Goal: Task Accomplishment & Management: Manage account settings

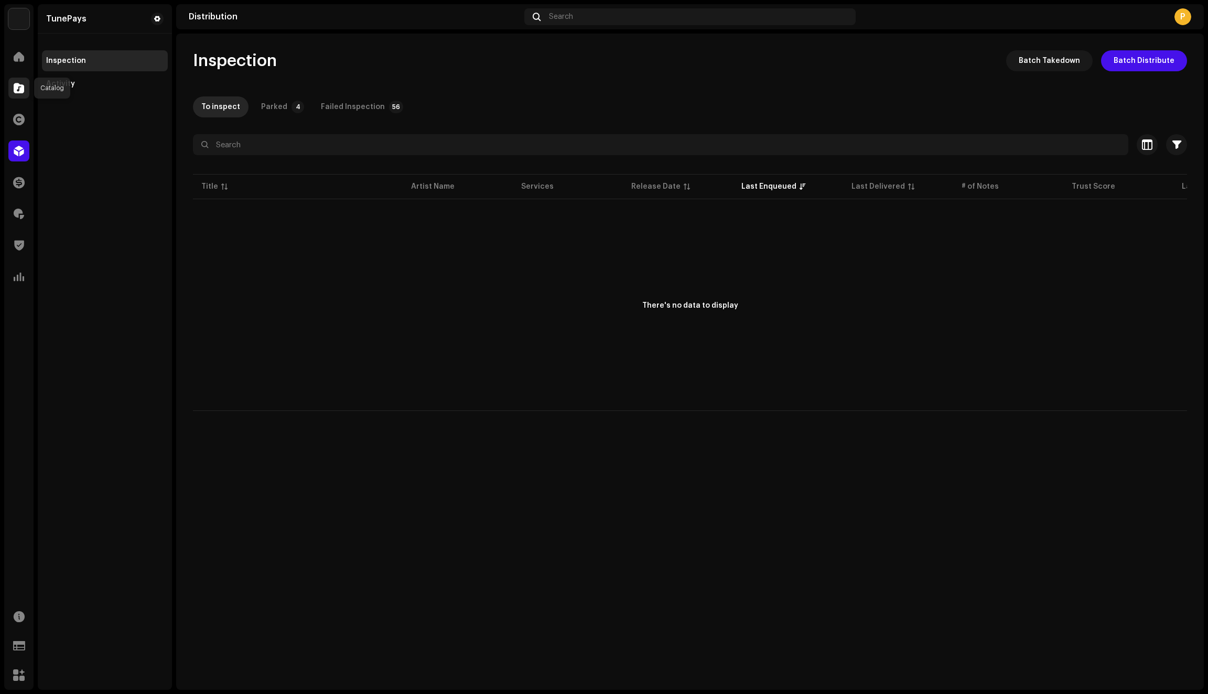
click at [19, 87] on span at bounding box center [19, 88] width 10 height 8
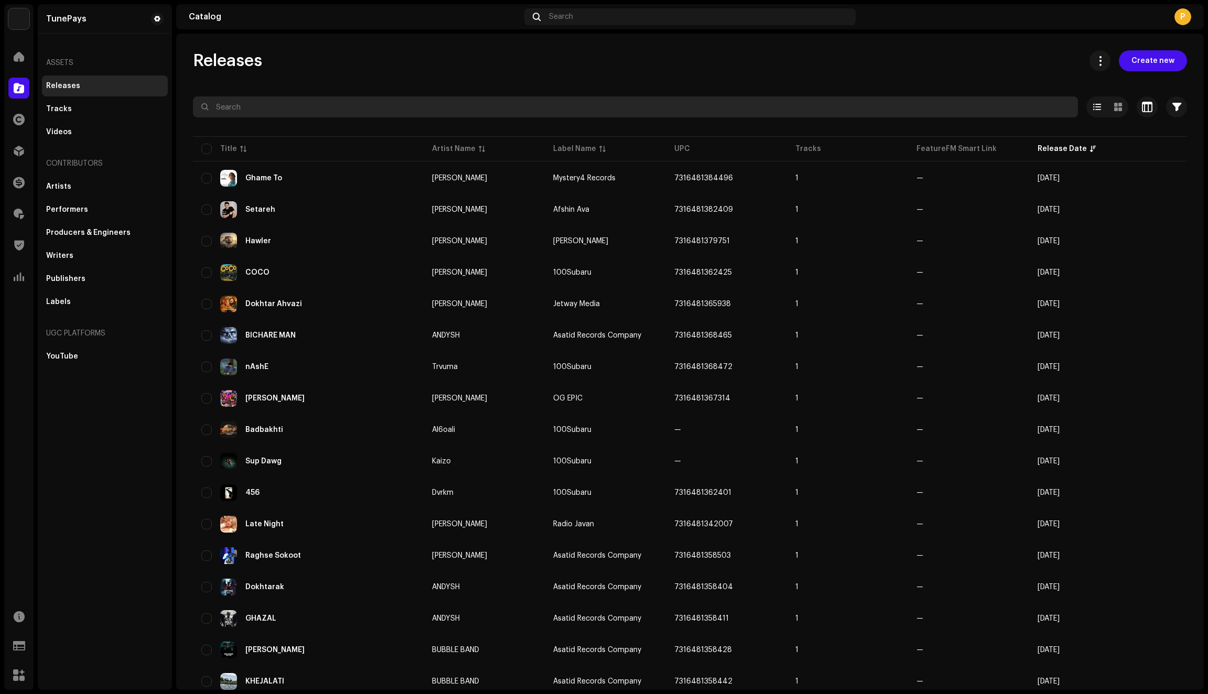
click at [252, 102] on input "text" at bounding box center [635, 106] width 885 height 21
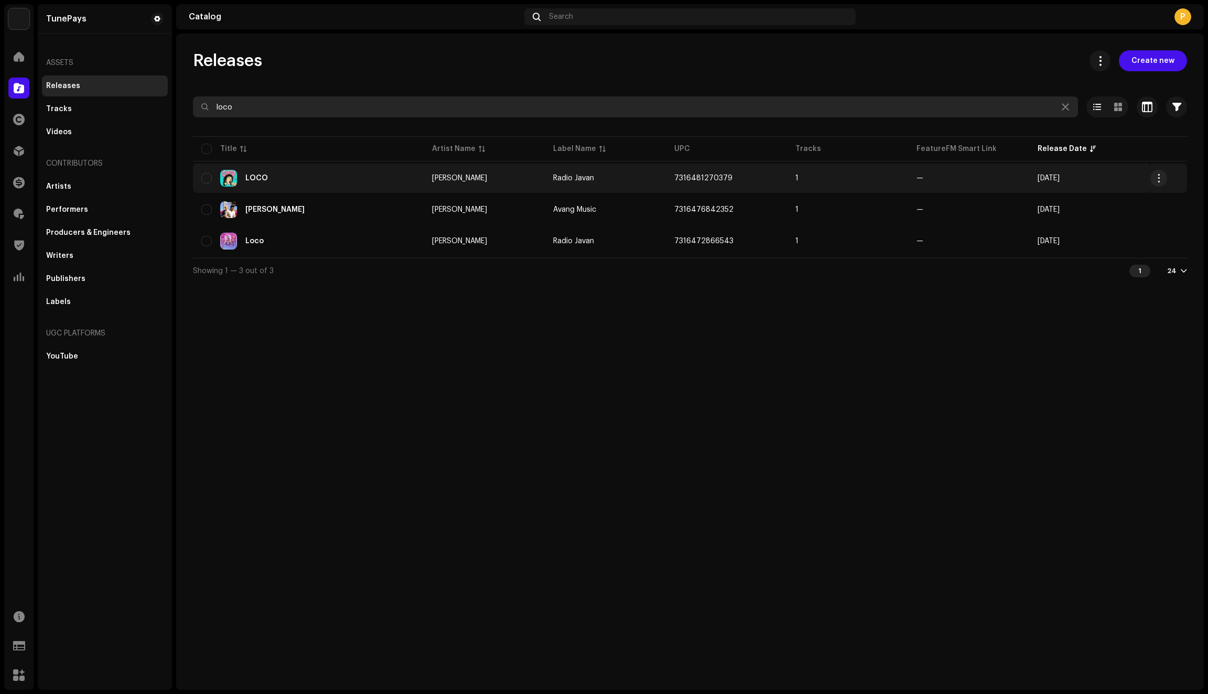
type input "loco"
click at [380, 177] on div "LOCO" at bounding box center [308, 178] width 214 height 17
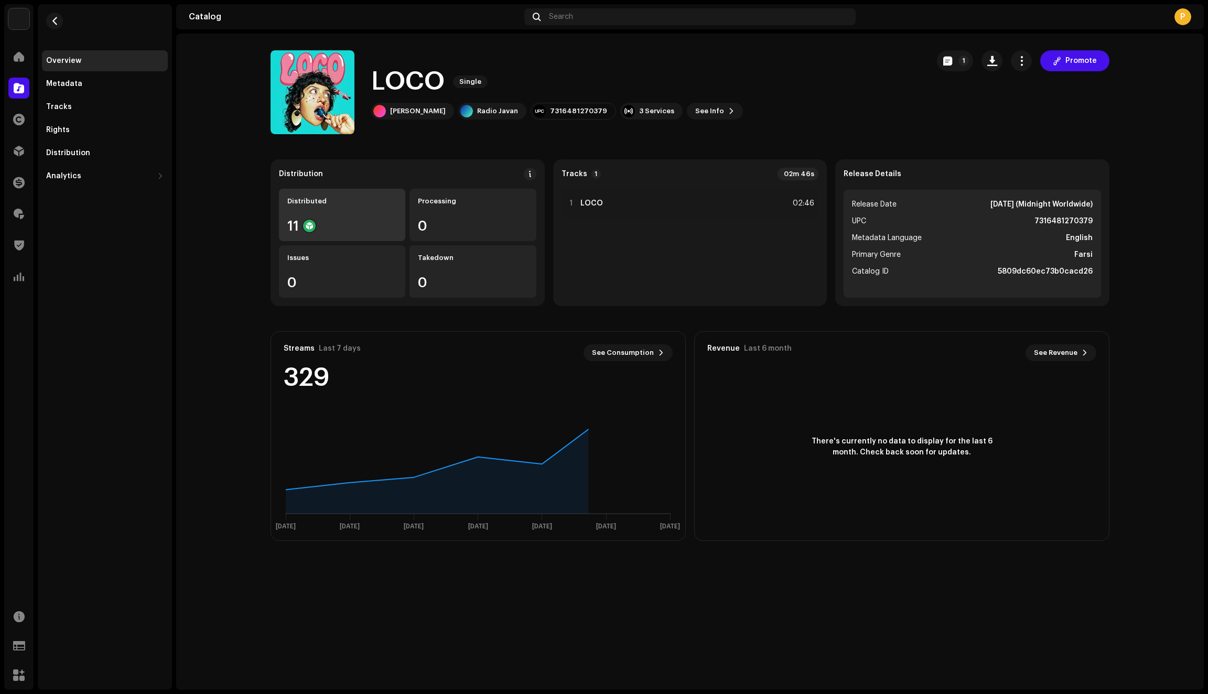
click at [344, 216] on div "Distributed 11" at bounding box center [342, 215] width 126 height 52
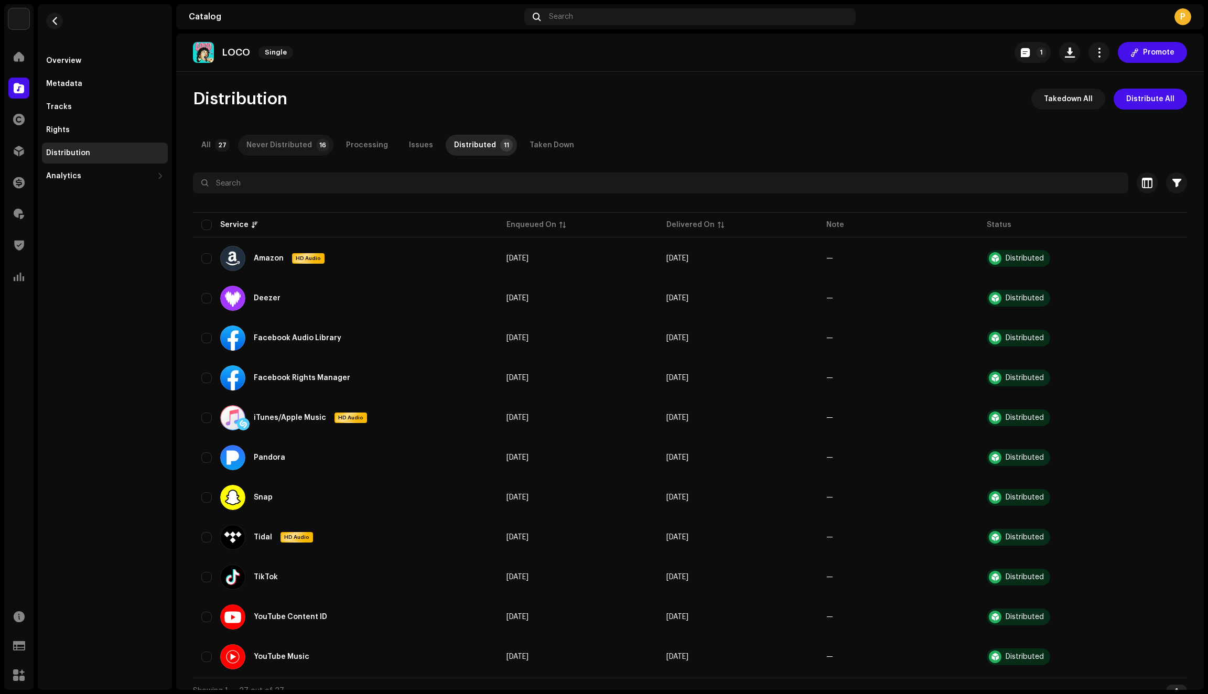
click at [280, 148] on div "Never Distributed" at bounding box center [279, 145] width 66 height 21
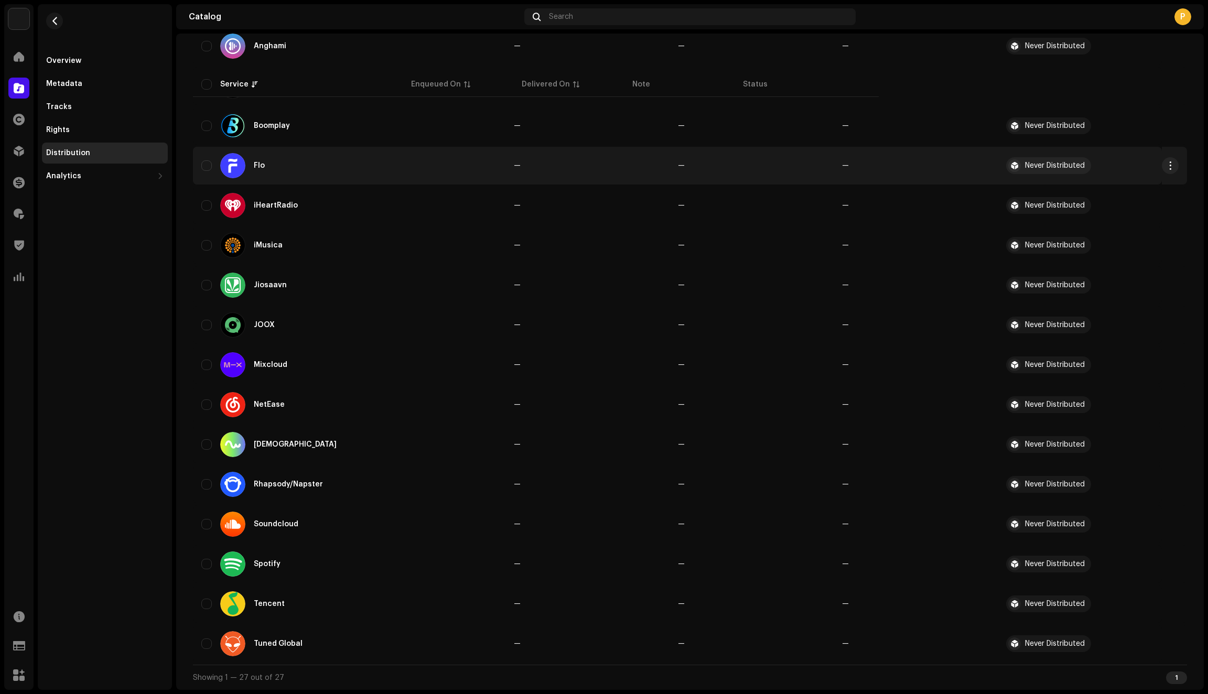
scroll to position [215, 0]
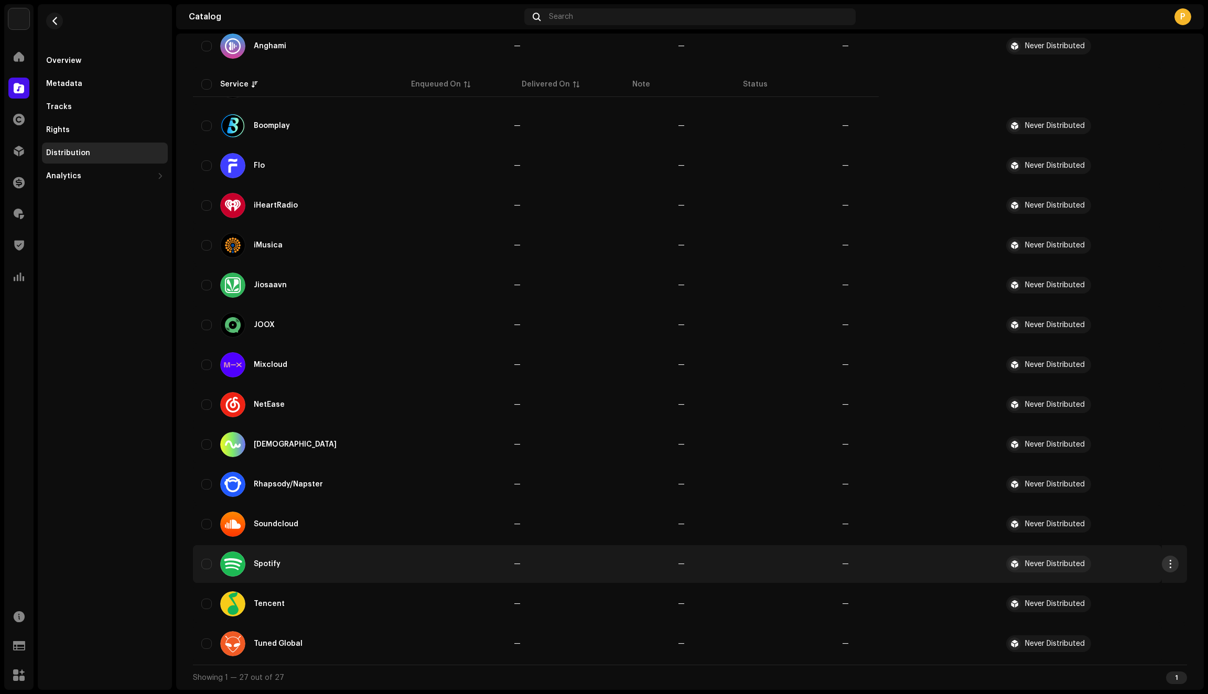
click at [1167, 564] on span "button" at bounding box center [1171, 564] width 8 height 8
click at [873, 588] on span "Distribute" at bounding box center [870, 588] width 37 height 8
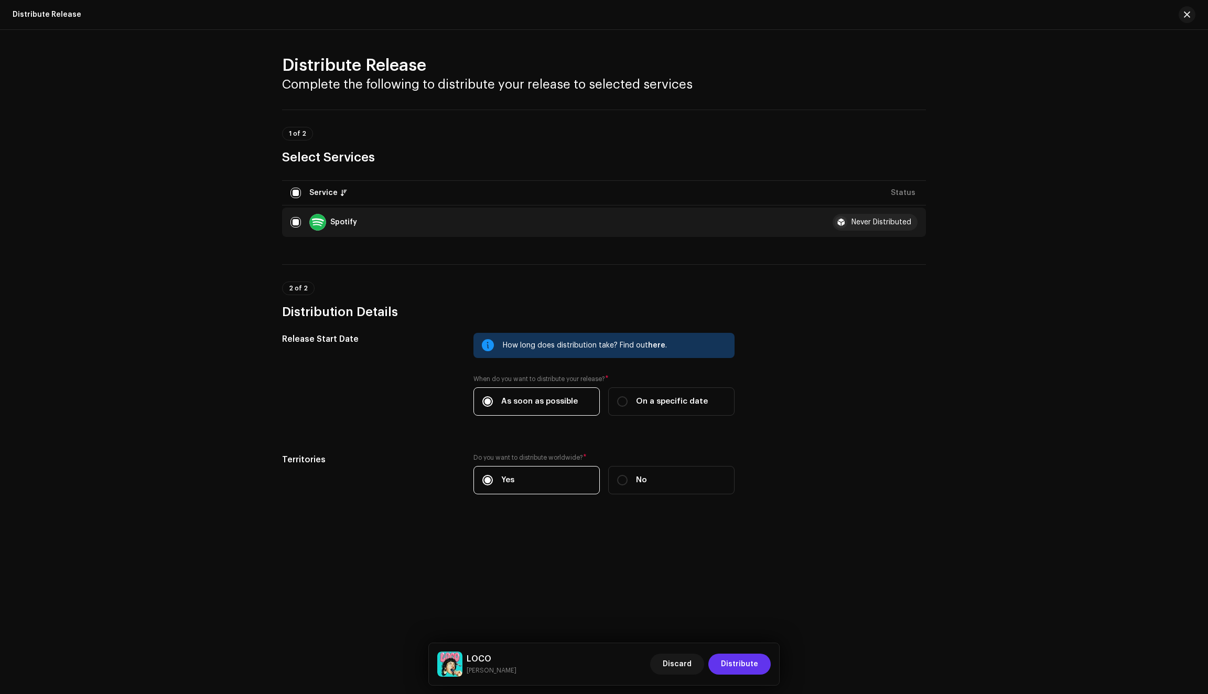
click at [743, 665] on span "Distribute" at bounding box center [739, 664] width 37 height 21
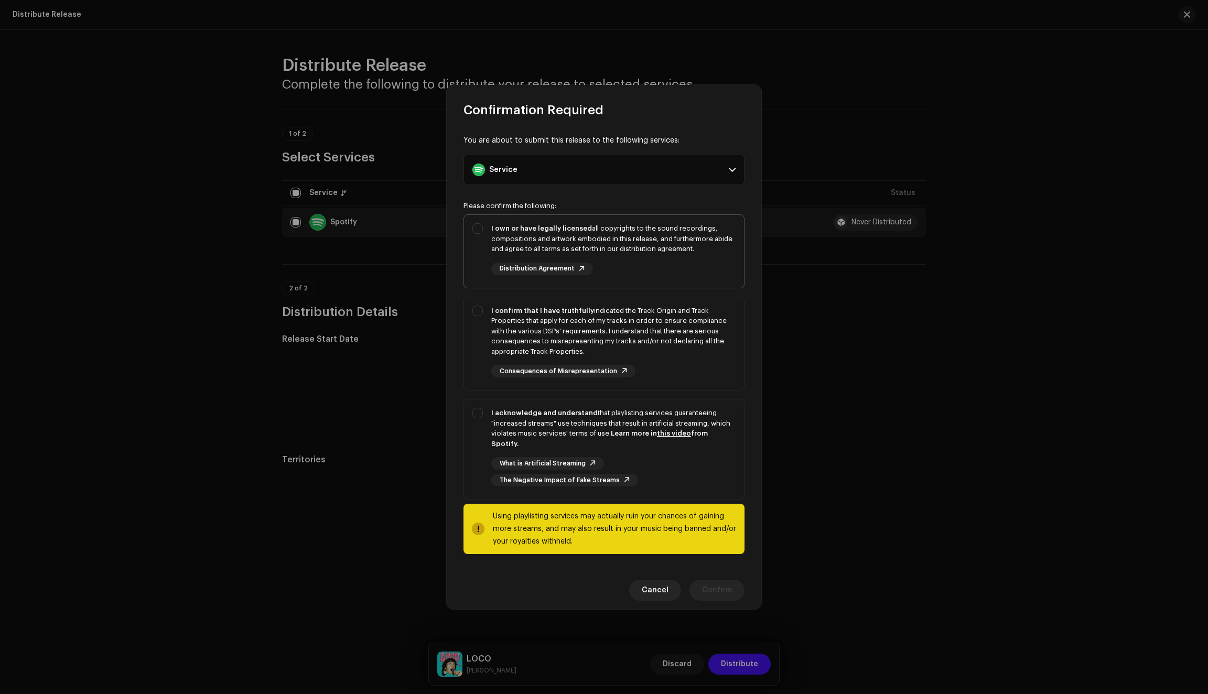
click at [479, 271] on div "I own or have legally licensed all copyrights to the sound recordings, composit…" at bounding box center [604, 249] width 280 height 69
checkbox input "true"
click at [478, 340] on div "I confirm that I have truthfully indicated the Track Origin and Track Propertie…" at bounding box center [604, 341] width 280 height 89
checkbox input "true"
click at [478, 445] on div "I acknowledge and understand that playlisting services guaranteeing "increased …" at bounding box center [604, 447] width 280 height 95
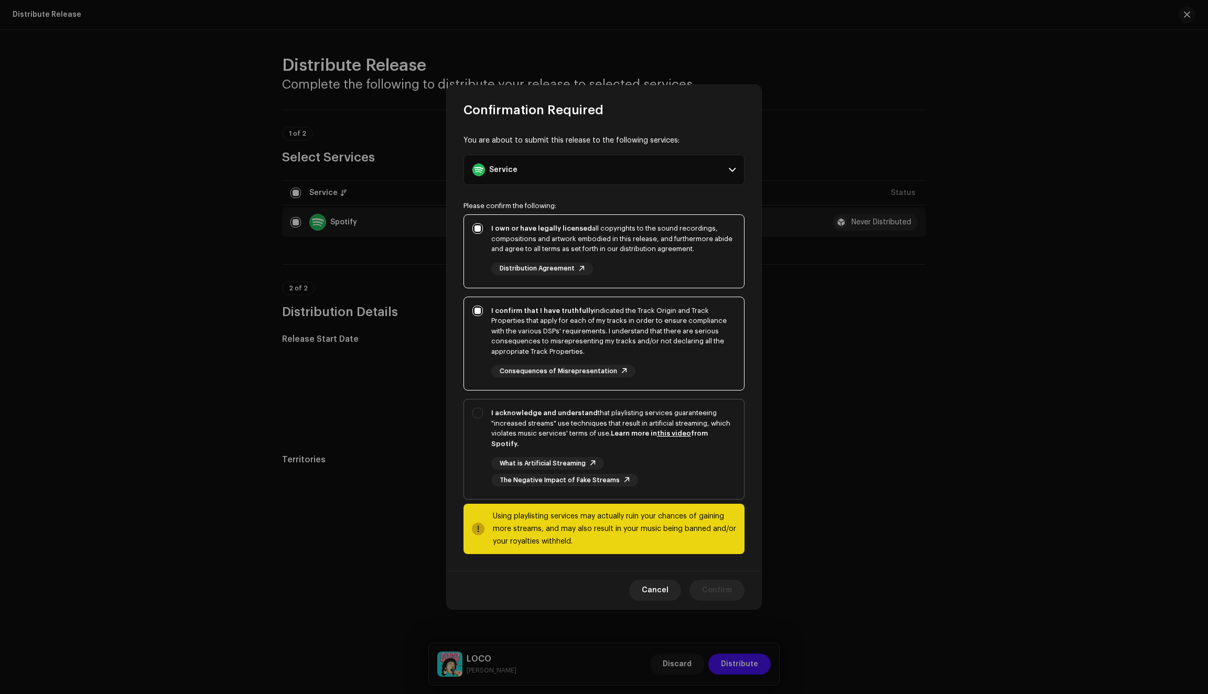
checkbox input "true"
click at [716, 587] on span "Confirm" at bounding box center [717, 590] width 30 height 21
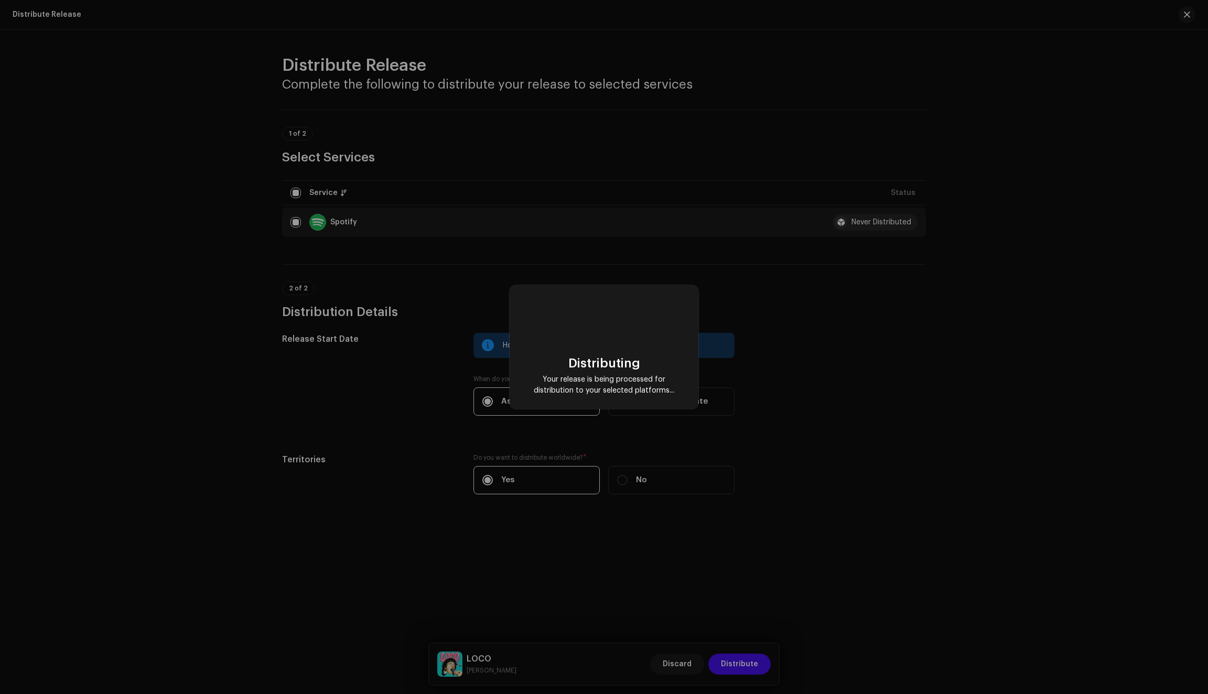
scroll to position [175, 0]
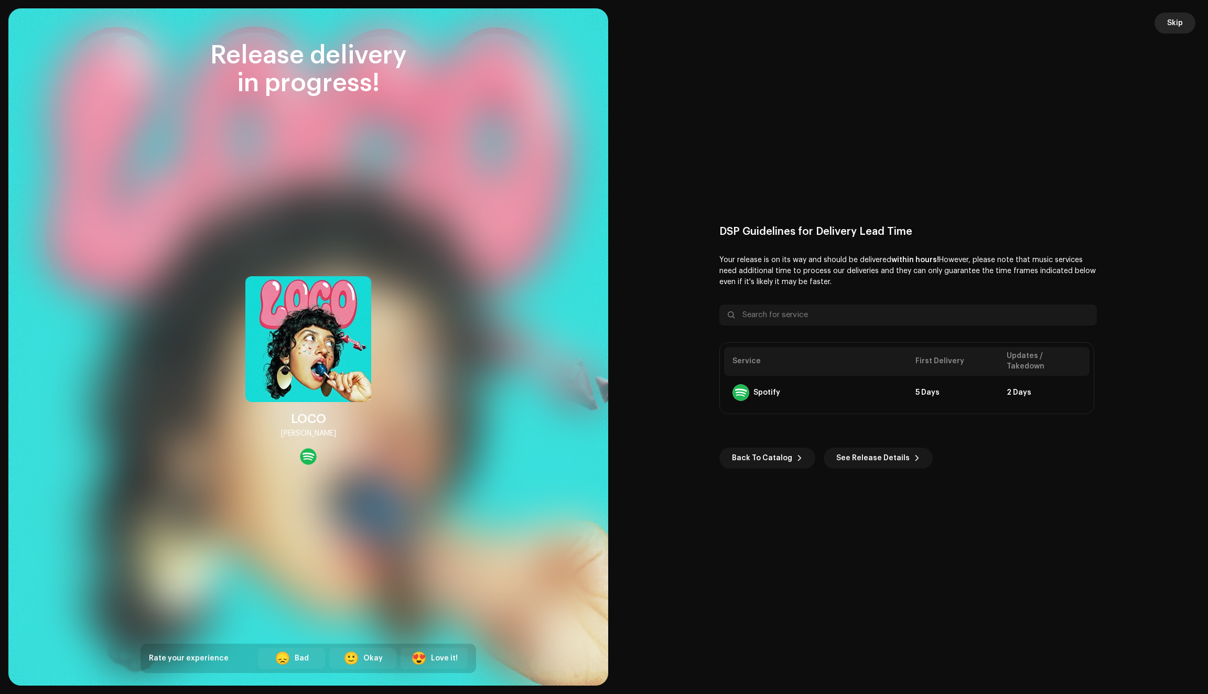
click at [1175, 25] on span "Skip" at bounding box center [1175, 23] width 16 height 21
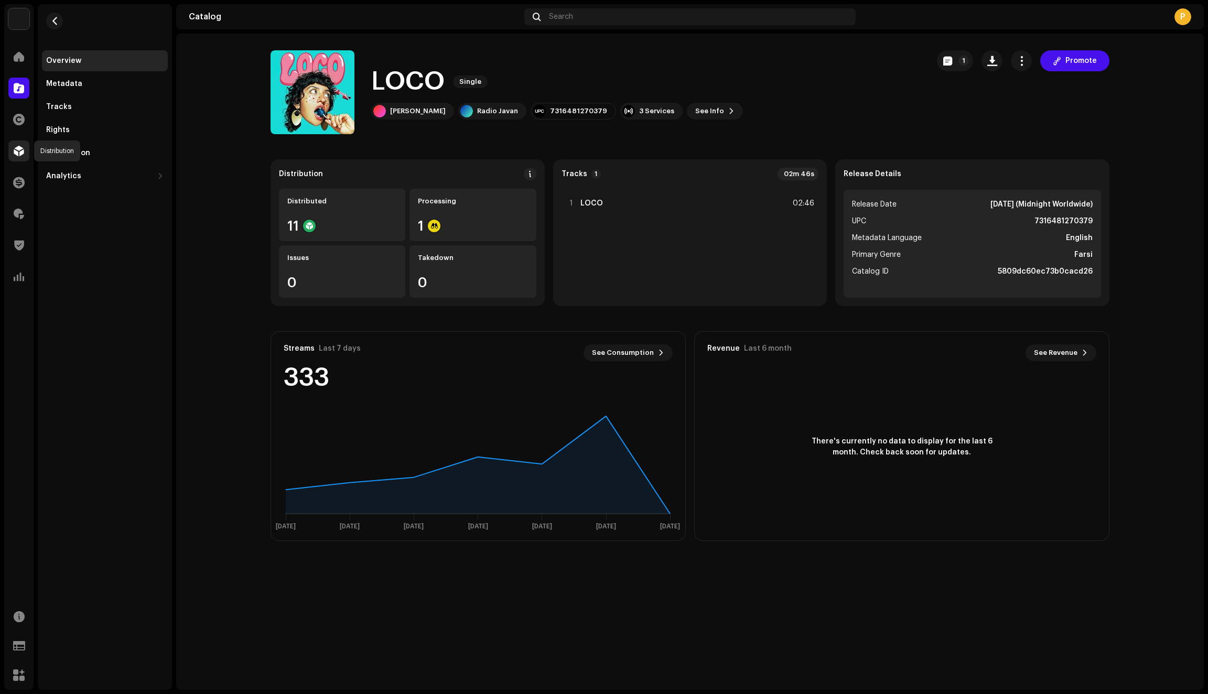
click at [20, 154] on span at bounding box center [19, 151] width 10 height 8
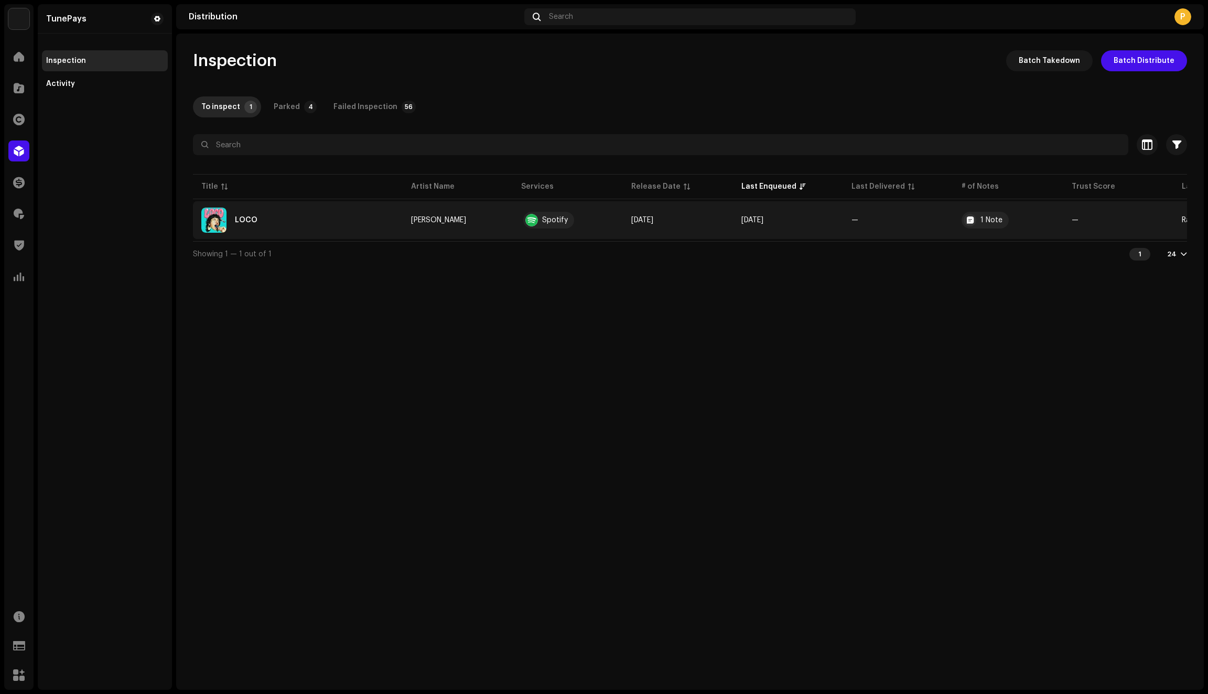
click at [362, 231] on div "LOCO" at bounding box center [297, 220] width 193 height 25
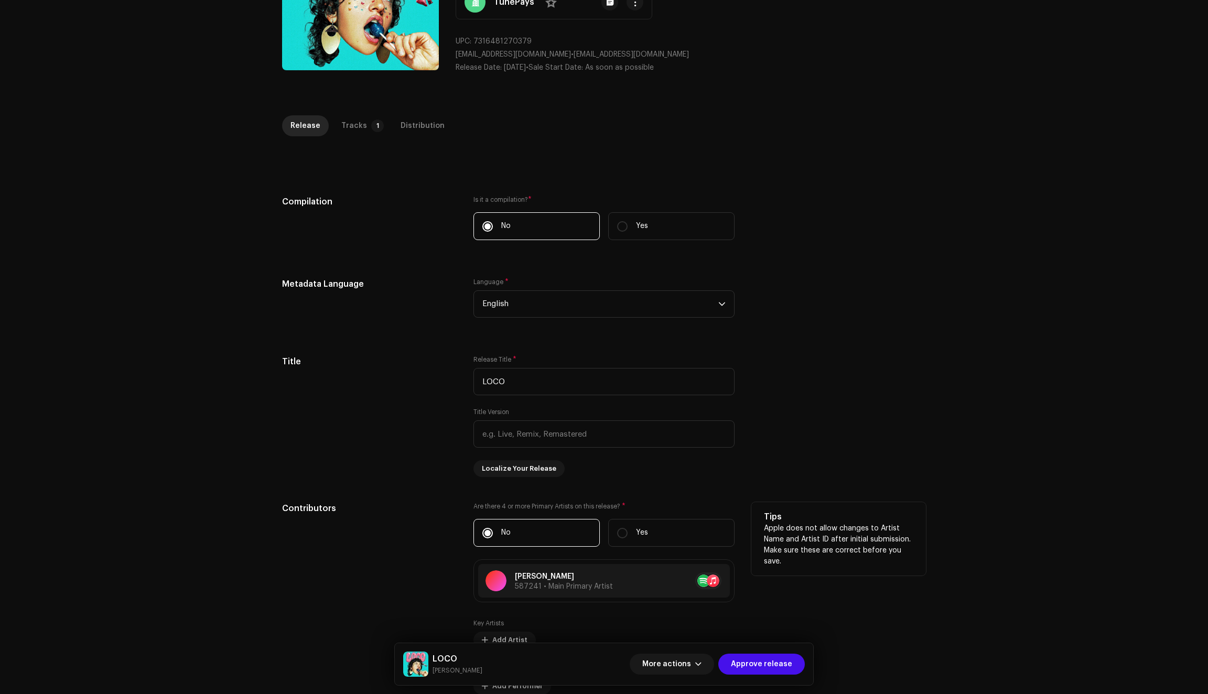
scroll to position [25, 0]
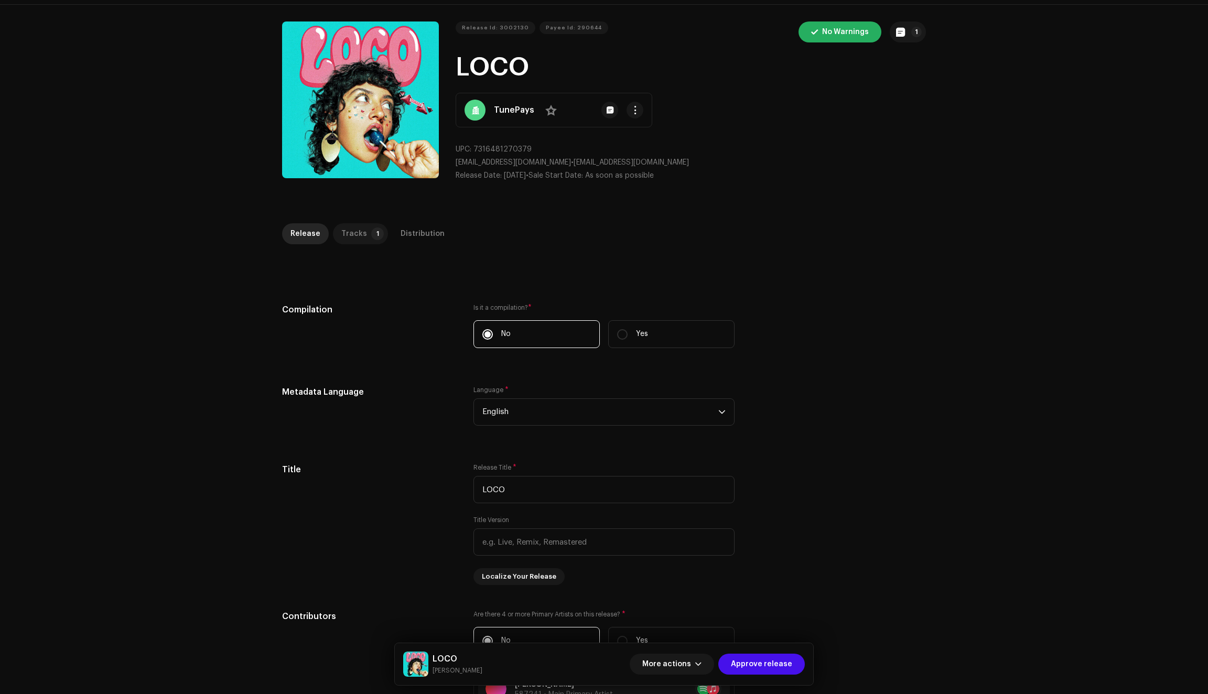
click at [359, 239] on div "Tracks" at bounding box center [354, 233] width 26 height 21
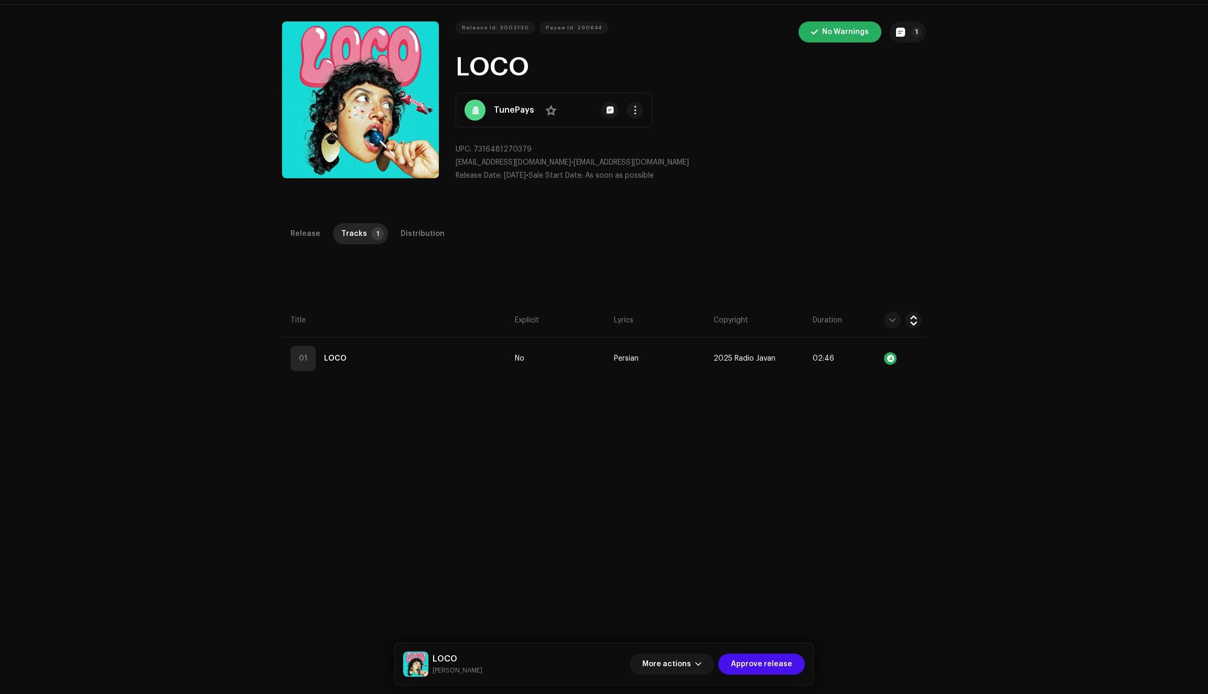
click at [758, 652] on div "More actions Approve release" at bounding box center [717, 664] width 175 height 25
click at [758, 665] on span "Approve release" at bounding box center [761, 664] width 61 height 21
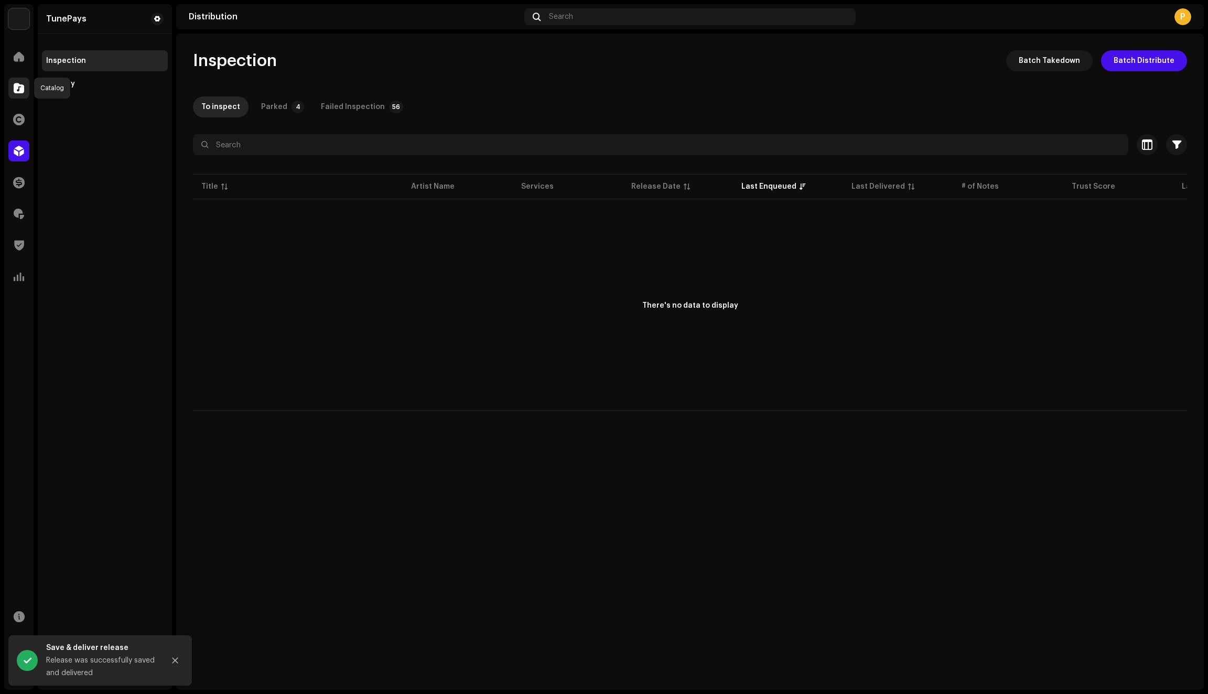
click at [18, 89] on span at bounding box center [19, 88] width 10 height 8
